Goal: Task Accomplishment & Management: Use online tool/utility

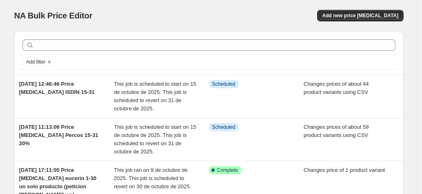
click at [355, 25] on div "NA Bulk Price Editor. This page is ready NA Bulk Price Editor Add new price [ME…" at bounding box center [208, 15] width 389 height 31
click at [353, 20] on button "Add new price [MEDICAL_DATA]" at bounding box center [360, 15] width 86 height 11
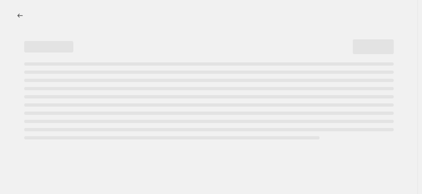
select select "percentage"
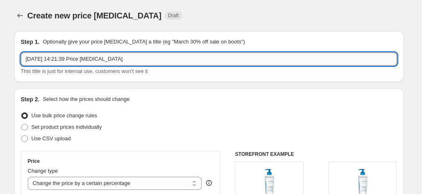
click at [153, 58] on input "[DATE] 14:21:39 Price [MEDICAL_DATA]" at bounding box center [209, 58] width 376 height 13
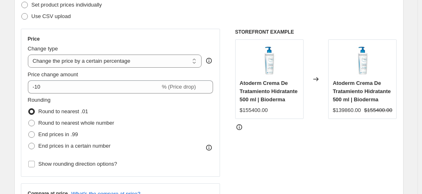
scroll to position [122, 0]
type input "[DATE] 14:21:39 Price [MEDICAL_DATA] Bioderma 15-31"
click at [50, 15] on span "Use CSV upload" at bounding box center [51, 16] width 39 height 6
click at [22, 13] on input "Use CSV upload" at bounding box center [21, 13] width 0 height 0
radio input "true"
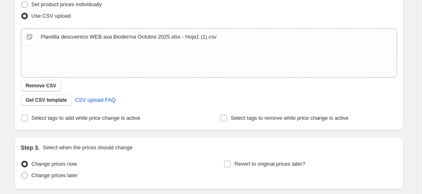
scroll to position [185, 0]
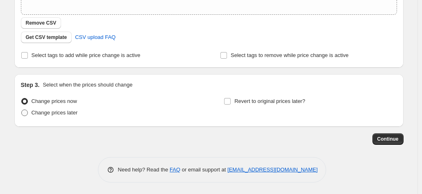
click at [59, 111] on span "Change prices later" at bounding box center [55, 112] width 46 height 6
click at [22, 110] on input "Change prices later" at bounding box center [21, 109] width 0 height 0
radio input "true"
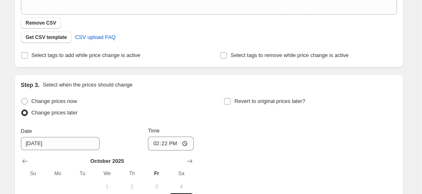
scroll to position [325, 0]
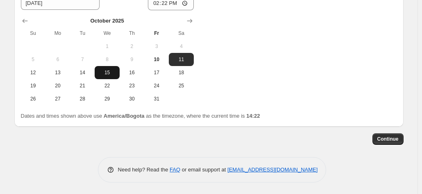
click at [117, 75] on button "15" at bounding box center [107, 72] width 25 height 13
type input "[DATE]"
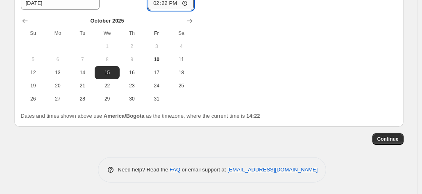
click at [157, 7] on input "14:22" at bounding box center [171, 3] width 46 height 14
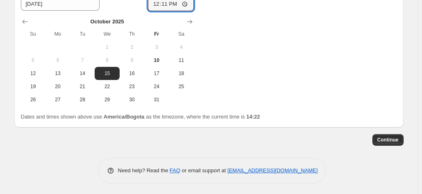
type input "00:11"
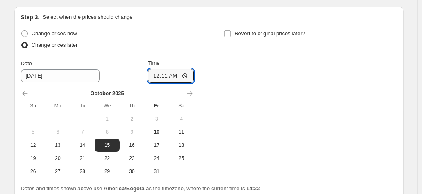
scroll to position [252, 0]
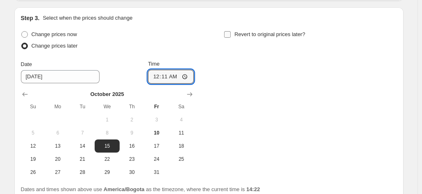
click at [234, 38] on label "Revert to original prices later?" at bounding box center [265, 34] width 82 height 11
click at [231, 38] on input "Revert to original prices later?" at bounding box center [227, 34] width 7 height 7
checkbox input "true"
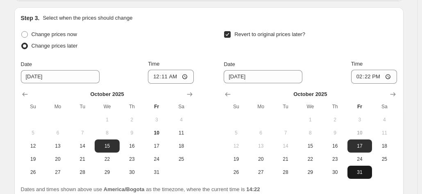
click at [364, 168] on button "31" at bounding box center [359, 171] width 25 height 13
type input "[DATE]"
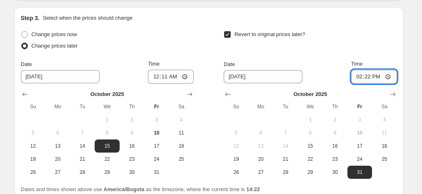
click at [357, 81] on input "14:22" at bounding box center [374, 77] width 46 height 14
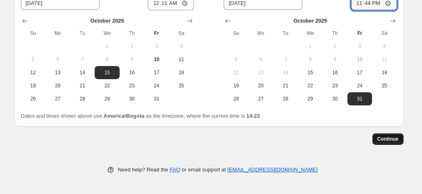
click at [379, 136] on button "Continue" at bounding box center [387, 138] width 31 height 11
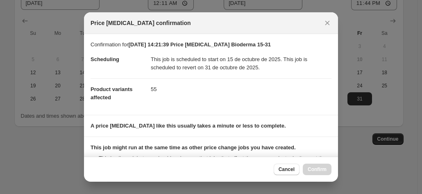
scroll to position [97, 0]
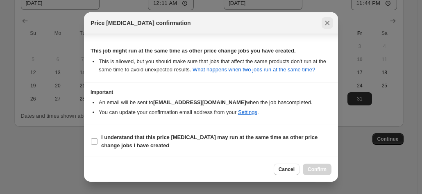
click at [327, 25] on icon "Close" at bounding box center [327, 23] width 8 height 8
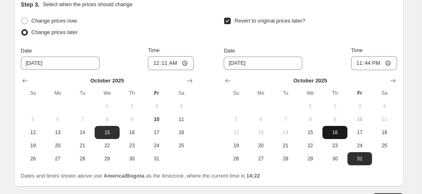
scroll to position [261, 0]
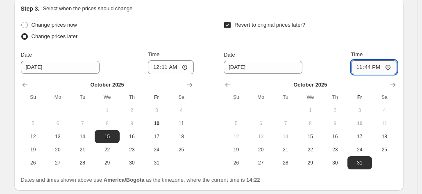
click at [367, 64] on input "23:44" at bounding box center [374, 67] width 46 height 14
type input "23:55"
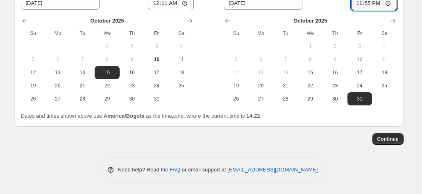
click at [392, 138] on span "Continue" at bounding box center [387, 139] width 21 height 7
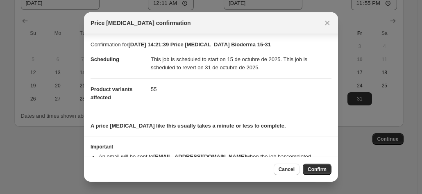
scroll to position [21, 0]
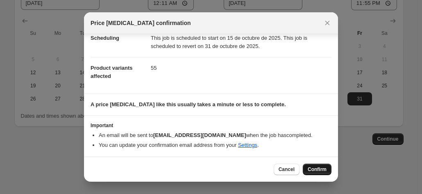
click at [318, 167] on span "Confirm" at bounding box center [317, 169] width 19 height 7
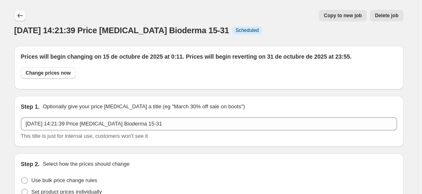
click at [22, 13] on icon "Price change jobs" at bounding box center [20, 15] width 8 height 8
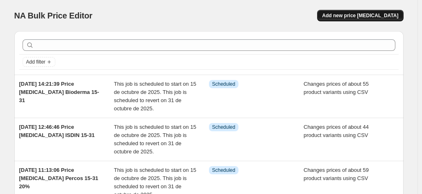
click at [361, 16] on span "Add new price [MEDICAL_DATA]" at bounding box center [360, 15] width 76 height 7
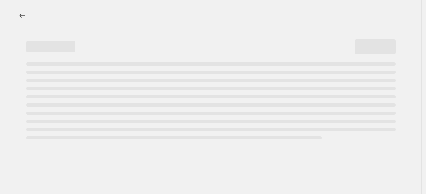
select select "percentage"
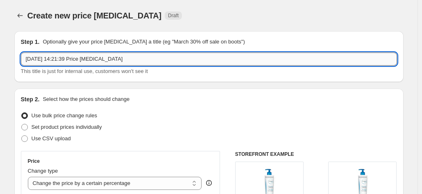
click at [141, 61] on input "[DATE] 14:21:39 Price [MEDICAL_DATA]" at bounding box center [209, 58] width 376 height 13
type input "[DATE] 14:21:39 Price [MEDICAL_DATA] Eucerin 15-31"
click at [52, 137] on span "Use CSV upload" at bounding box center [51, 138] width 39 height 6
click at [22, 136] on input "Use CSV upload" at bounding box center [21, 135] width 0 height 0
radio input "true"
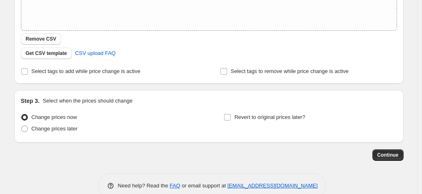
scroll to position [185, 0]
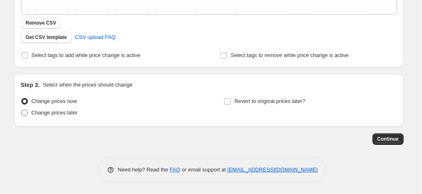
click at [48, 113] on span "Change prices later" at bounding box center [55, 112] width 46 height 6
click at [22, 110] on input "Change prices later" at bounding box center [21, 109] width 0 height 0
radio input "true"
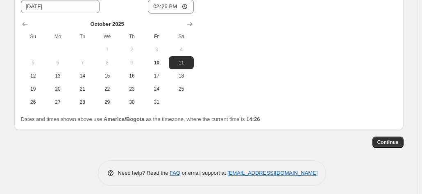
scroll to position [325, 0]
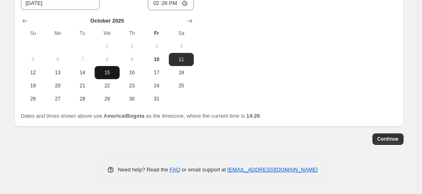
click at [116, 71] on span "15" at bounding box center [107, 72] width 18 height 7
type input "[DATE]"
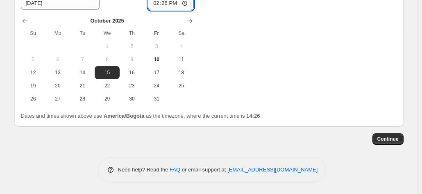
scroll to position [324, 0]
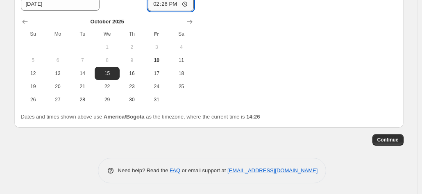
click at [159, 2] on input "14:26" at bounding box center [171, 4] width 46 height 14
type input "12:26"
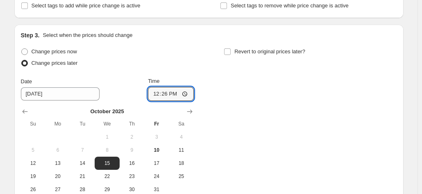
scroll to position [233, 0]
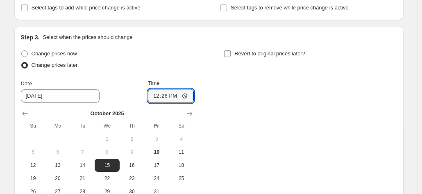
click at [250, 52] on span "Revert to original prices later?" at bounding box center [269, 53] width 71 height 6
click at [231, 52] on input "Revert to original prices later?" at bounding box center [227, 53] width 7 height 7
checkbox input "true"
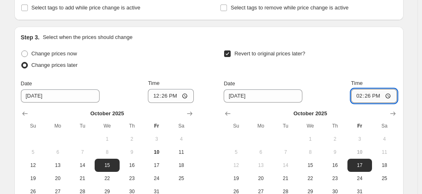
click at [358, 98] on input "14:26" at bounding box center [374, 96] width 46 height 14
type input "23:26"
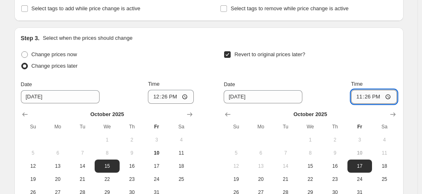
scroll to position [220, 0]
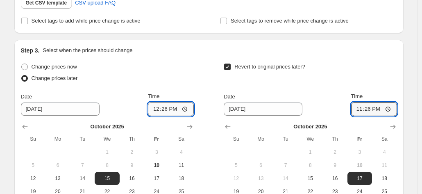
click at [174, 106] on input "12:26" at bounding box center [171, 109] width 46 height 14
type input "00:26"
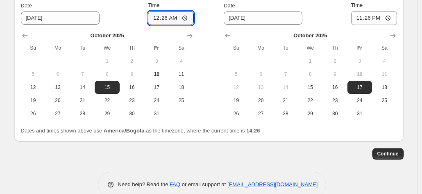
scroll to position [325, 0]
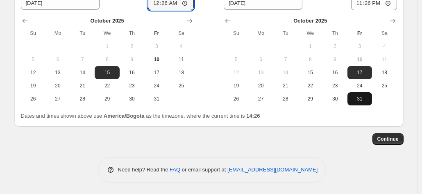
click at [356, 100] on span "31" at bounding box center [360, 98] width 18 height 7
type input "[DATE]"
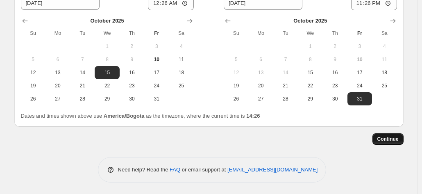
click at [389, 138] on span "Continue" at bounding box center [387, 139] width 21 height 7
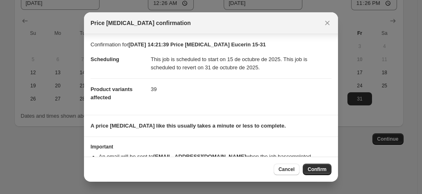
scroll to position [21, 0]
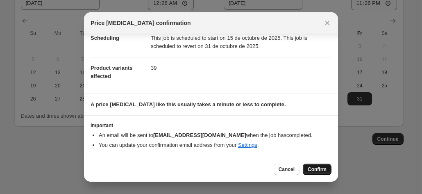
click at [311, 170] on span "Confirm" at bounding box center [317, 169] width 19 height 7
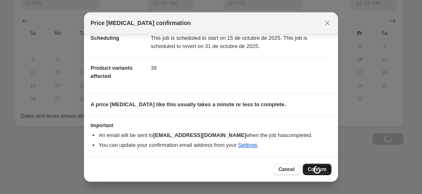
scroll to position [325, 0]
